Goal: Navigation & Orientation: Find specific page/section

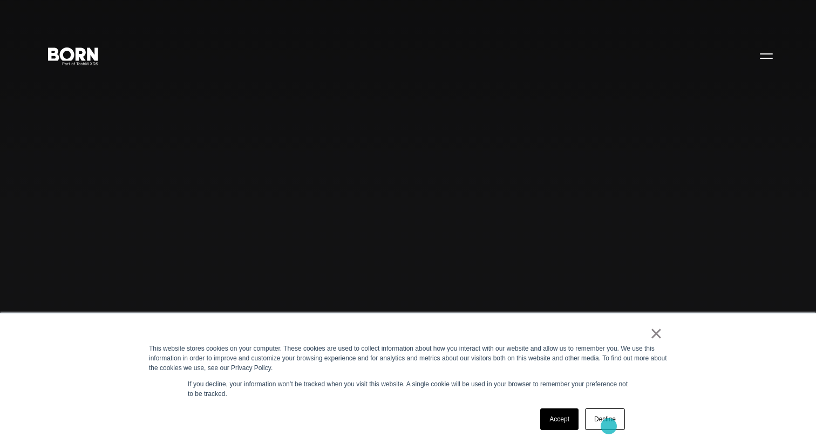
click at [609, 427] on link "Decline" at bounding box center [605, 420] width 40 height 22
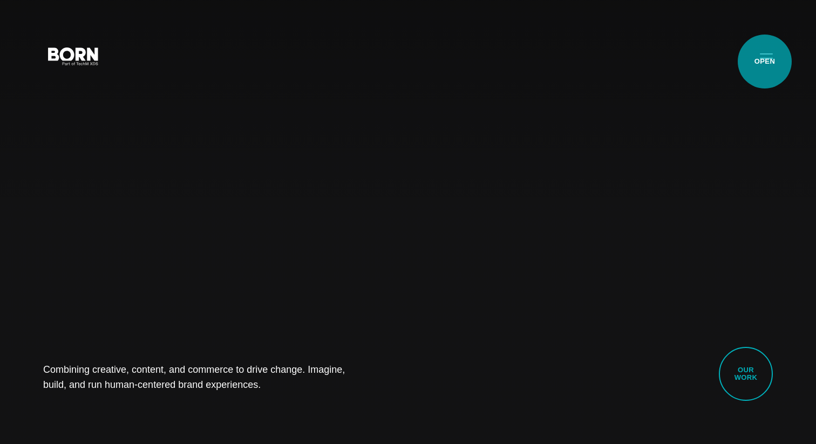
click at [765, 62] on button "Primary Menu" at bounding box center [767, 55] width 26 height 23
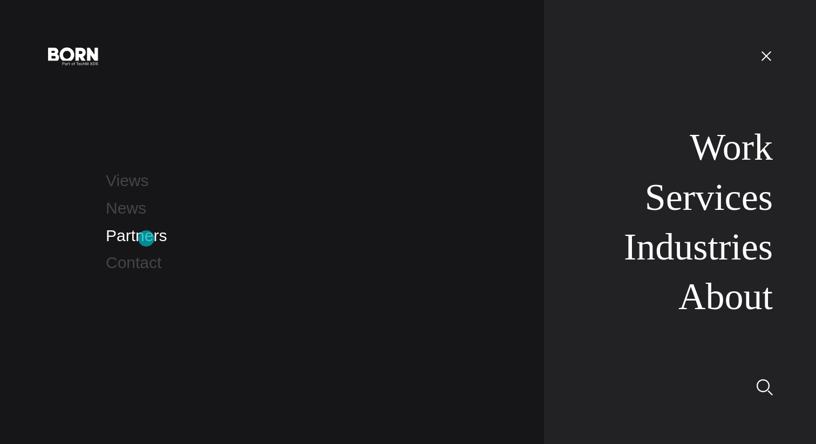
click at [146, 239] on link "Partners" at bounding box center [136, 236] width 61 height 18
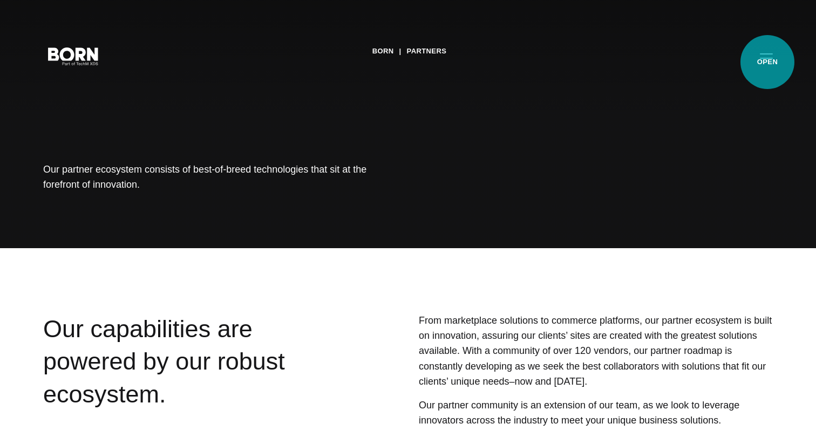
click at [767, 62] on button "Primary Menu" at bounding box center [767, 55] width 26 height 23
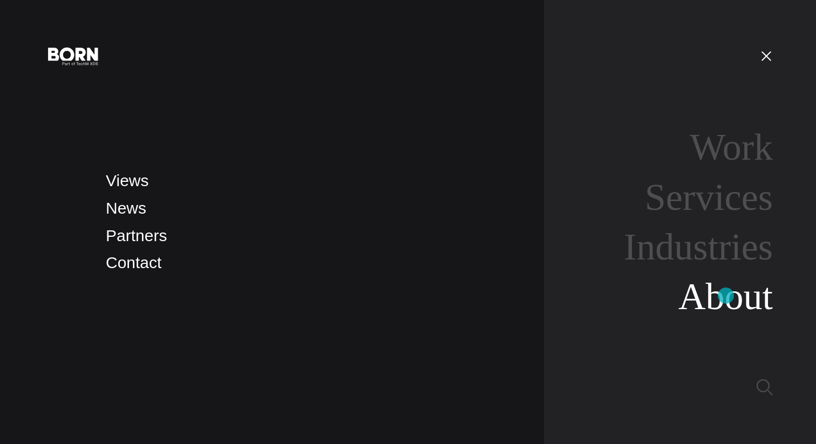
click at [726, 296] on link "About" at bounding box center [726, 297] width 94 height 42
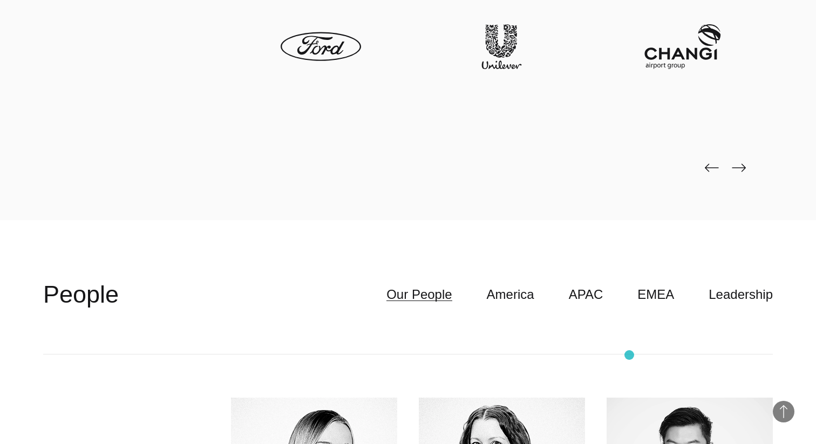
scroll to position [2775, 0]
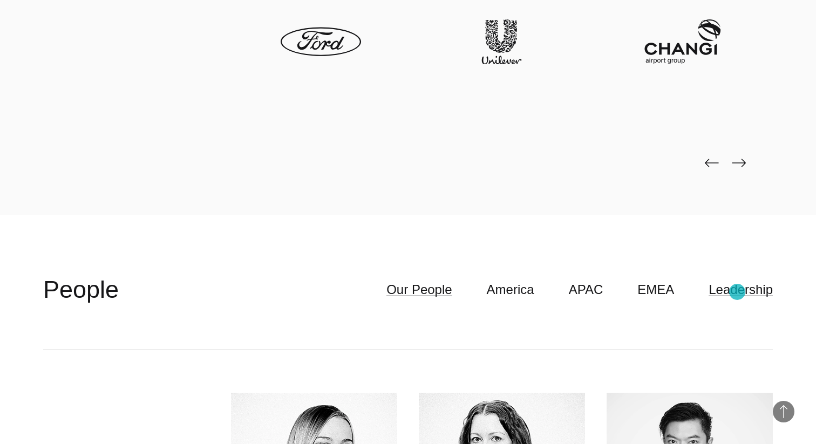
click at [738, 292] on link "Leadership" at bounding box center [741, 290] width 64 height 21
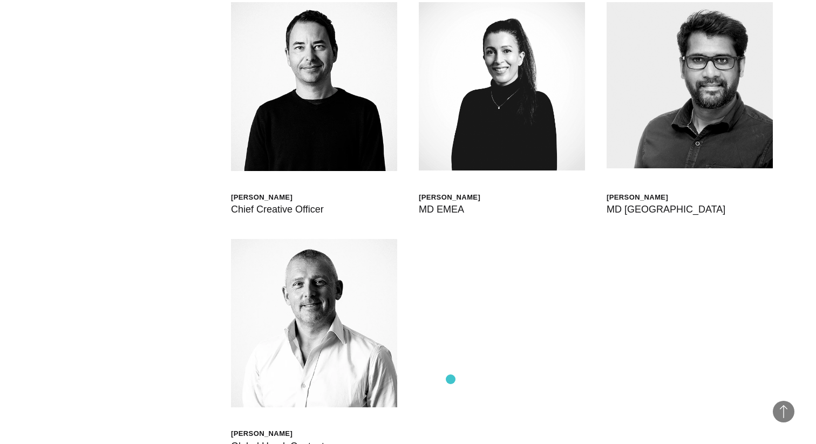
scroll to position [3406, 0]
